Goal: Find specific page/section

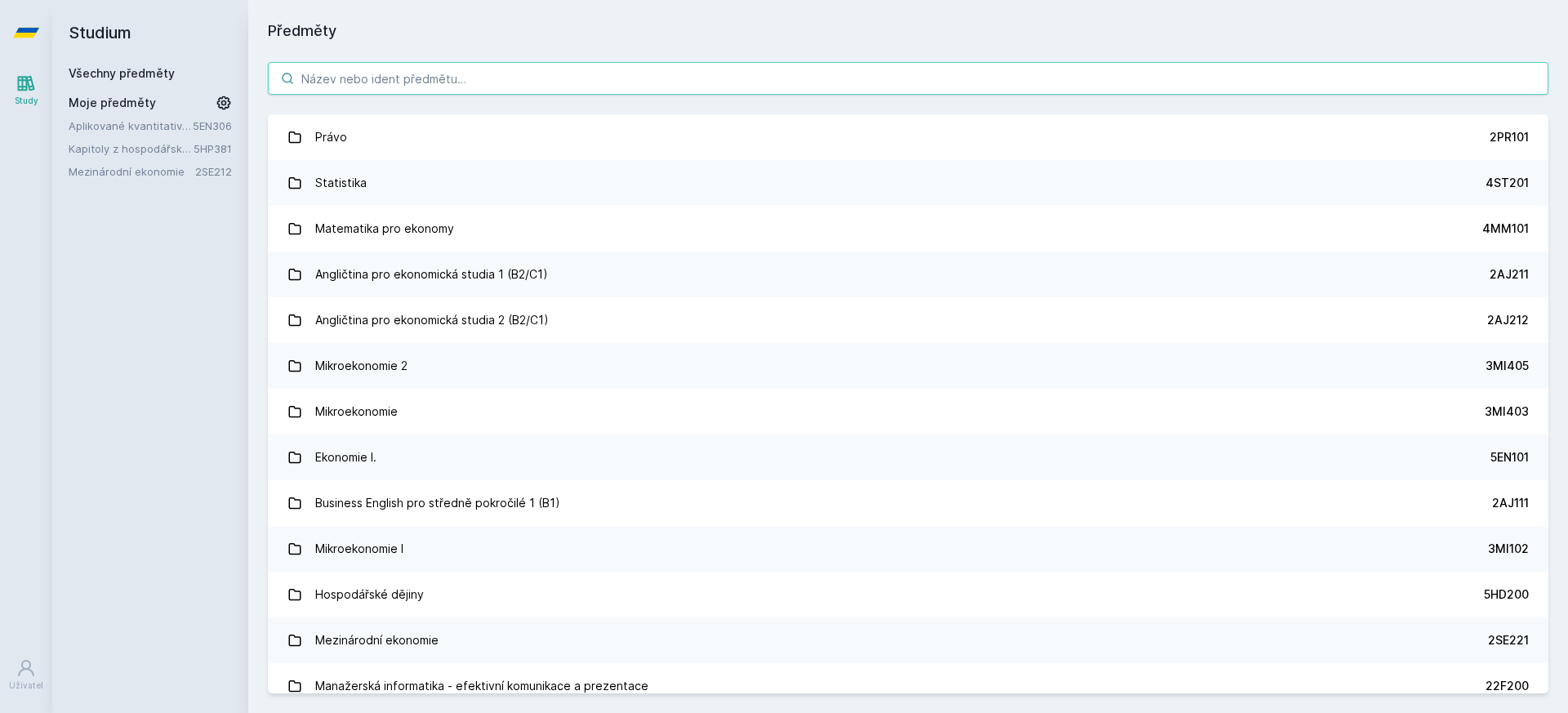
click at [376, 76] on input "search" at bounding box center [908, 78] width 1280 height 33
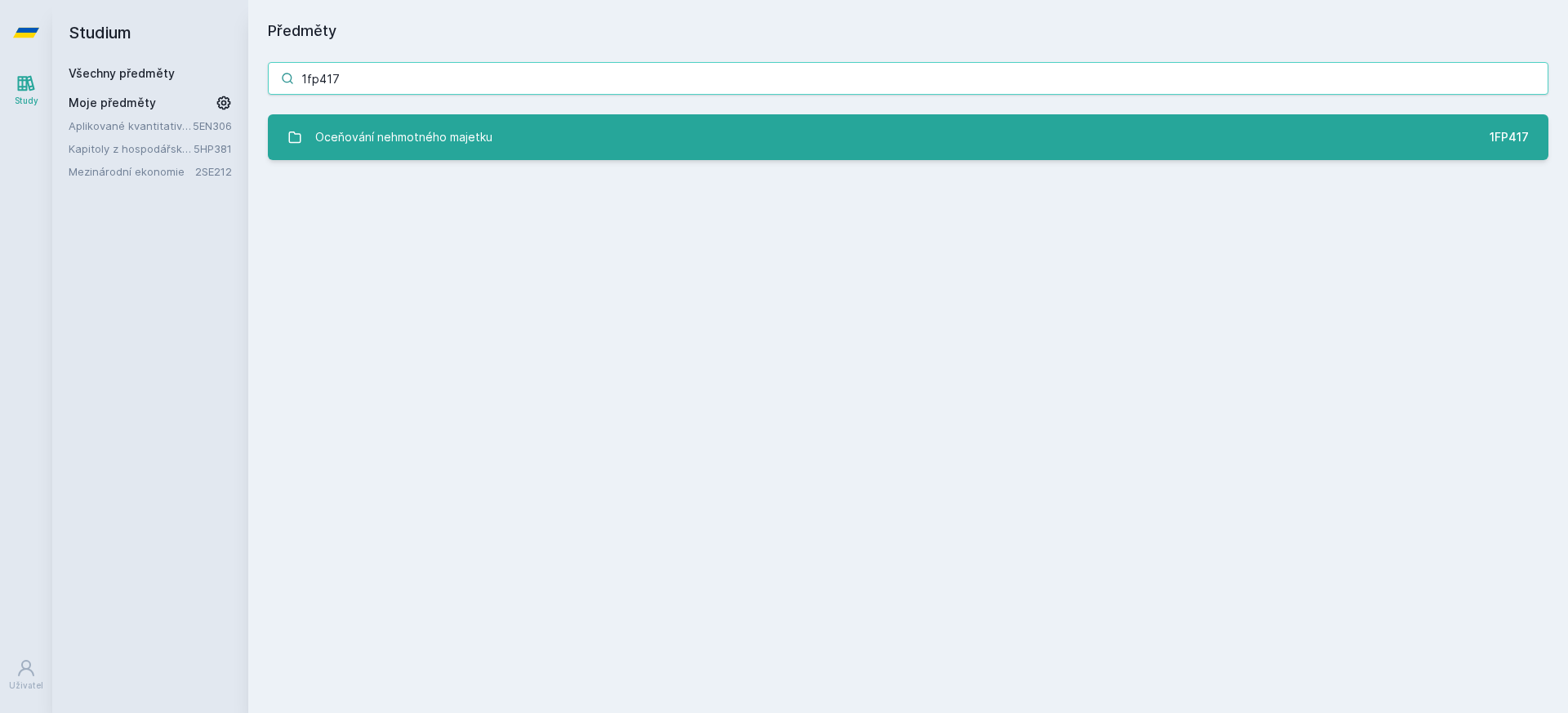
type input "1fp417"
click at [363, 131] on div "Oceňování nehmotného majetku" at bounding box center [404, 137] width 178 height 33
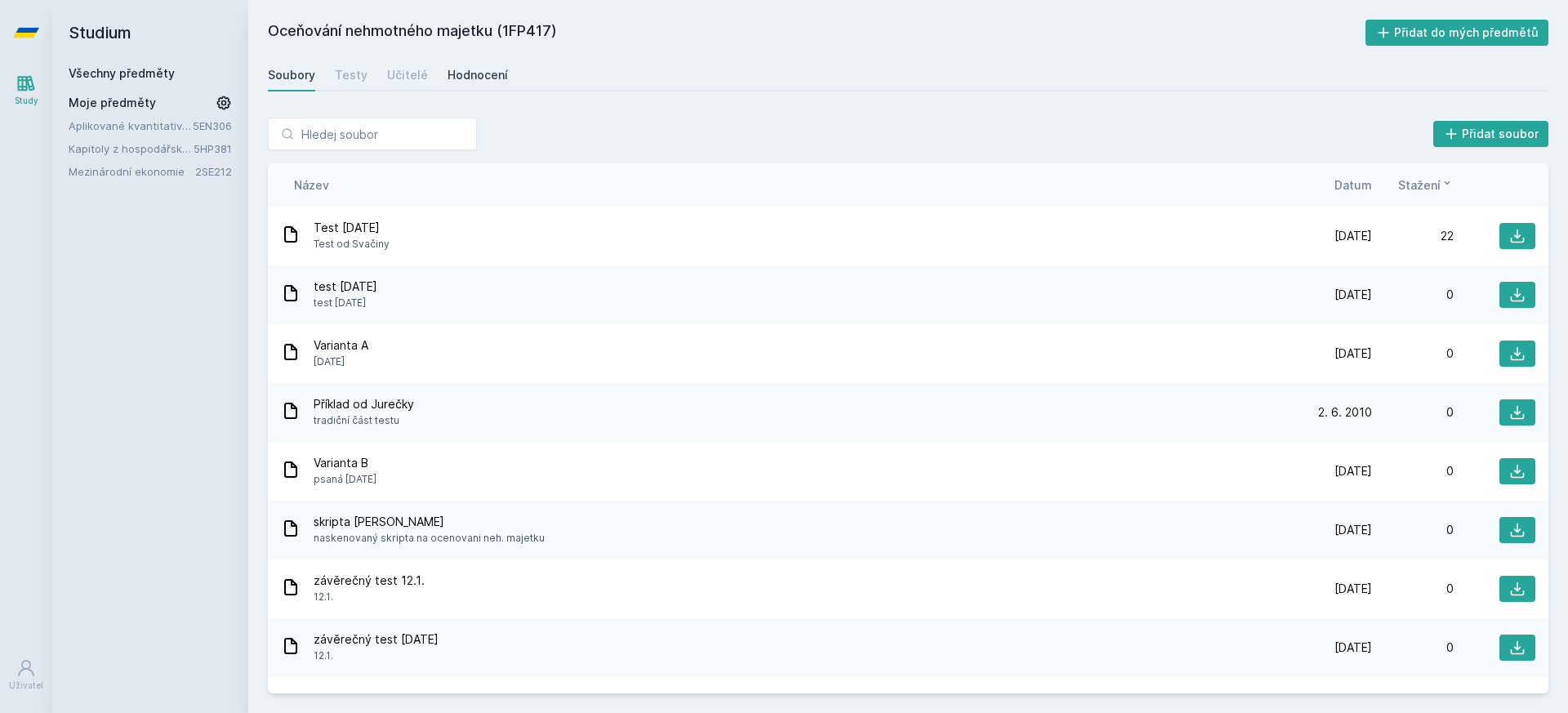
click at [477, 77] on div "Hodnocení" at bounding box center [478, 75] width 60 height 16
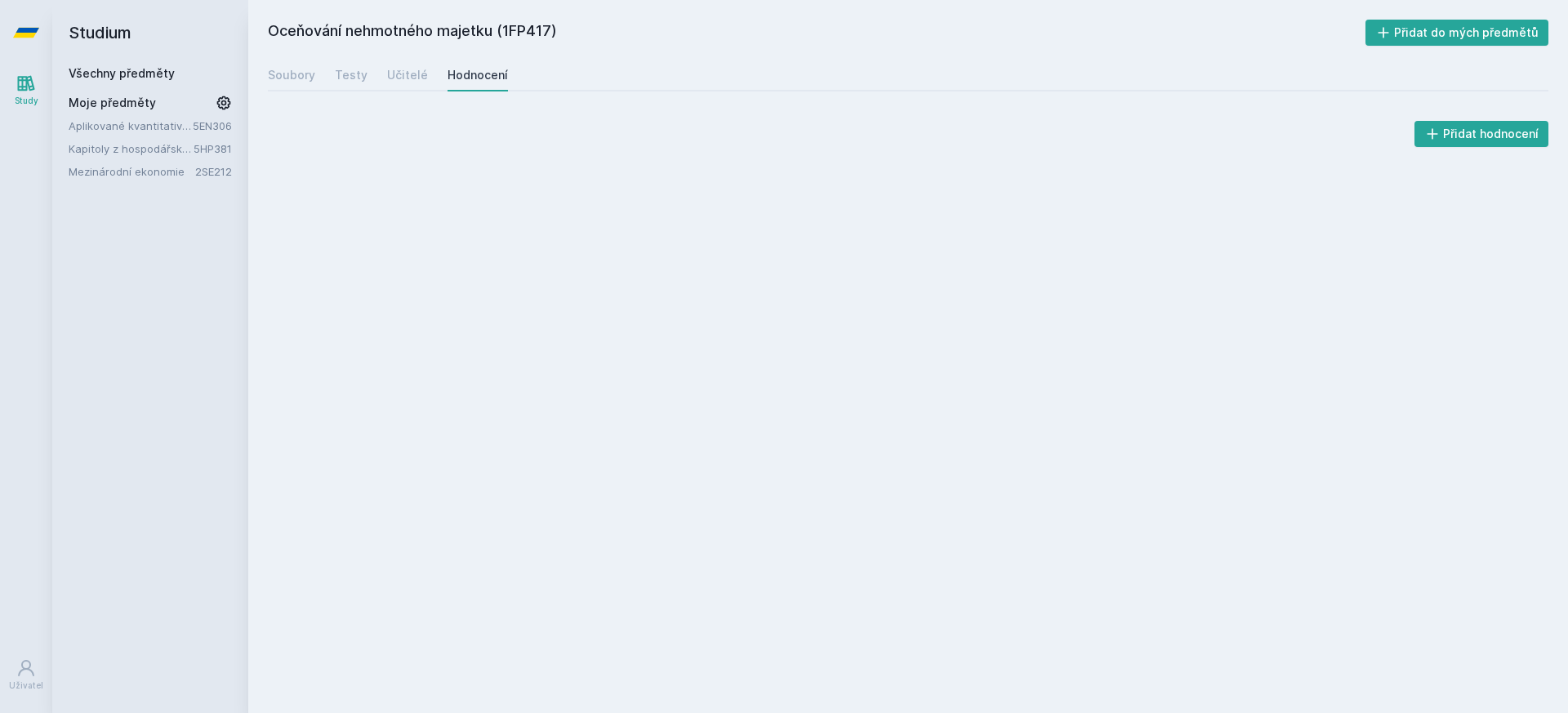
click at [477, 77] on div "Hodnocení" at bounding box center [478, 75] width 60 height 16
